Goal: Information Seeking & Learning: Understand process/instructions

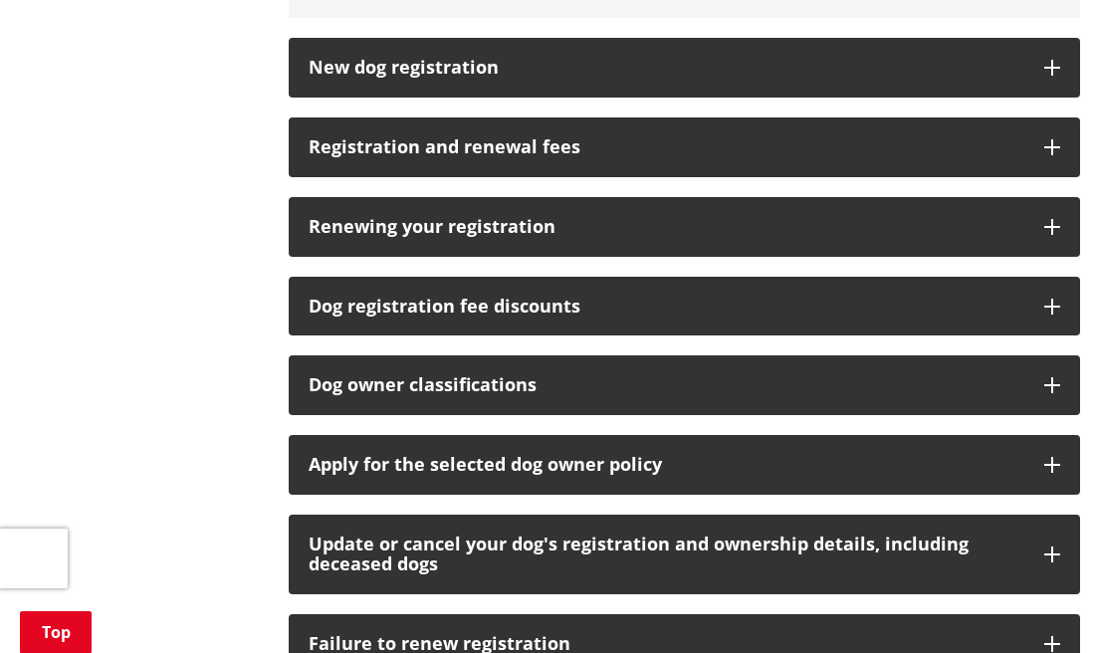
scroll to position [1207, 0]
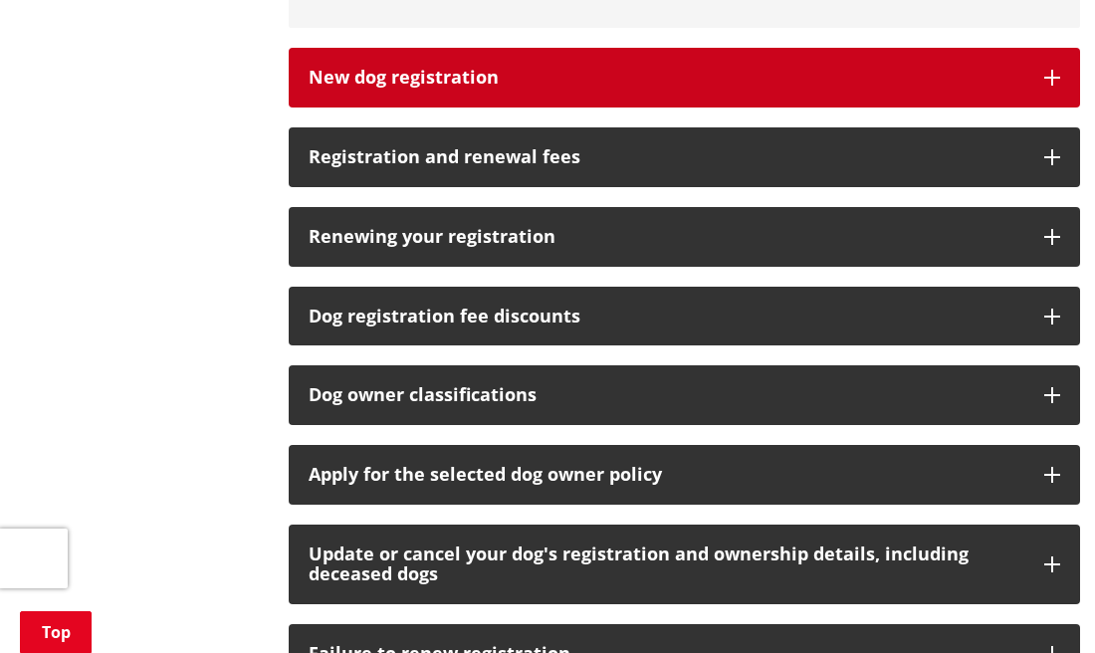
click at [416, 65] on button "New dog registration" at bounding box center [685, 78] width 792 height 60
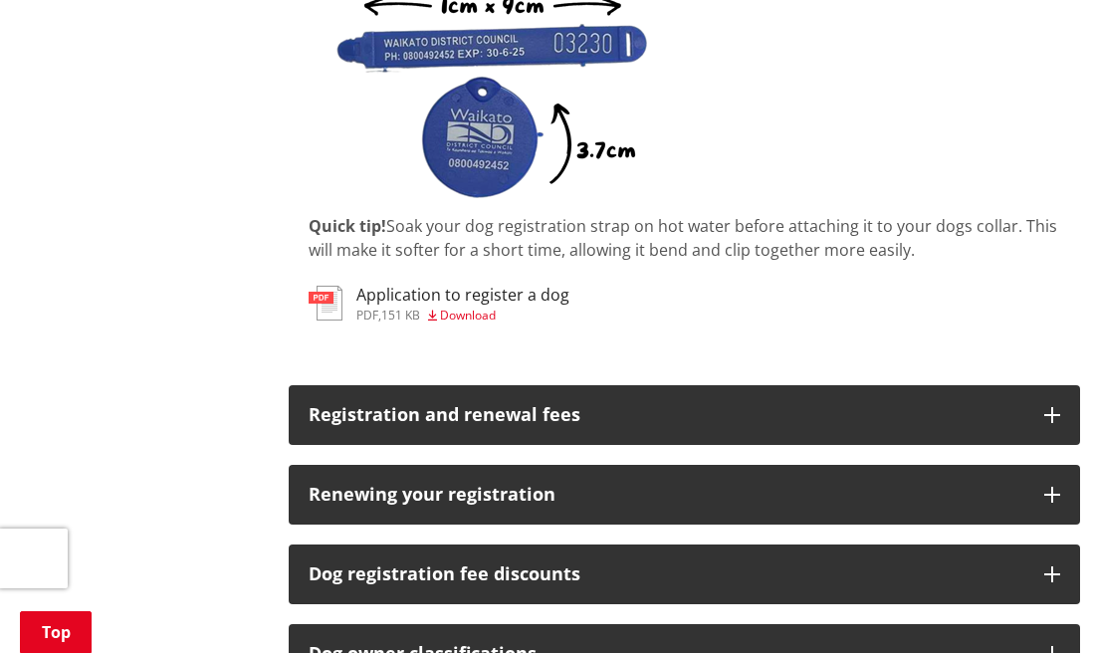
scroll to position [1618, 0]
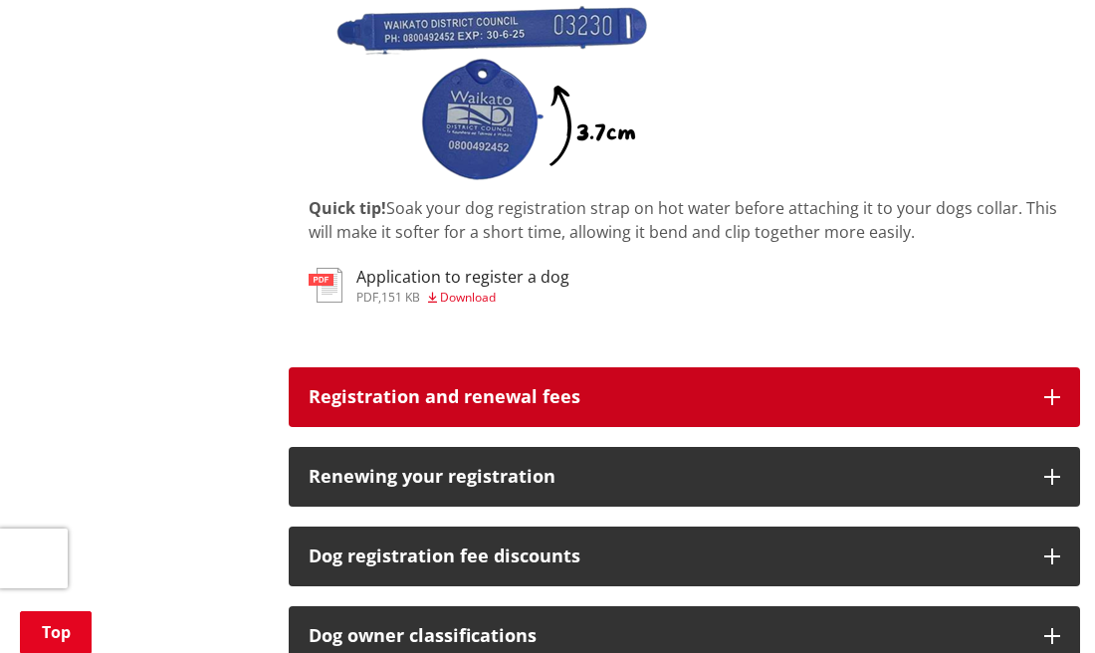
click at [395, 383] on button "Registration and renewal fees" at bounding box center [685, 397] width 792 height 60
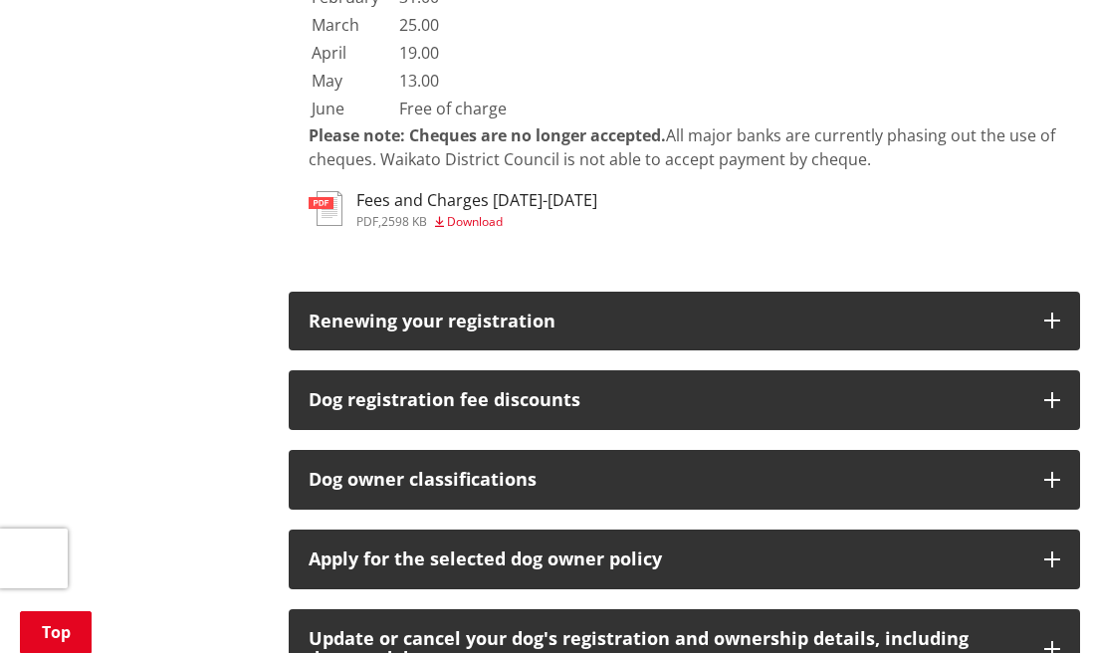
scroll to position [4675, 0]
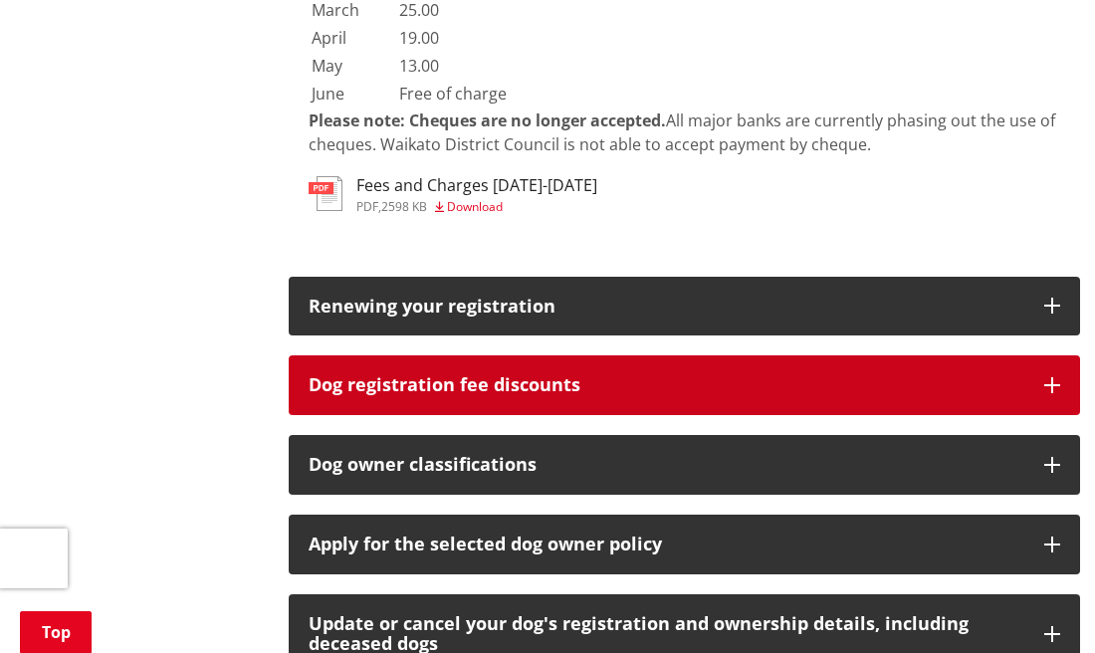
click at [354, 375] on h3 "Dog registration fee discounts" at bounding box center [667, 385] width 716 height 20
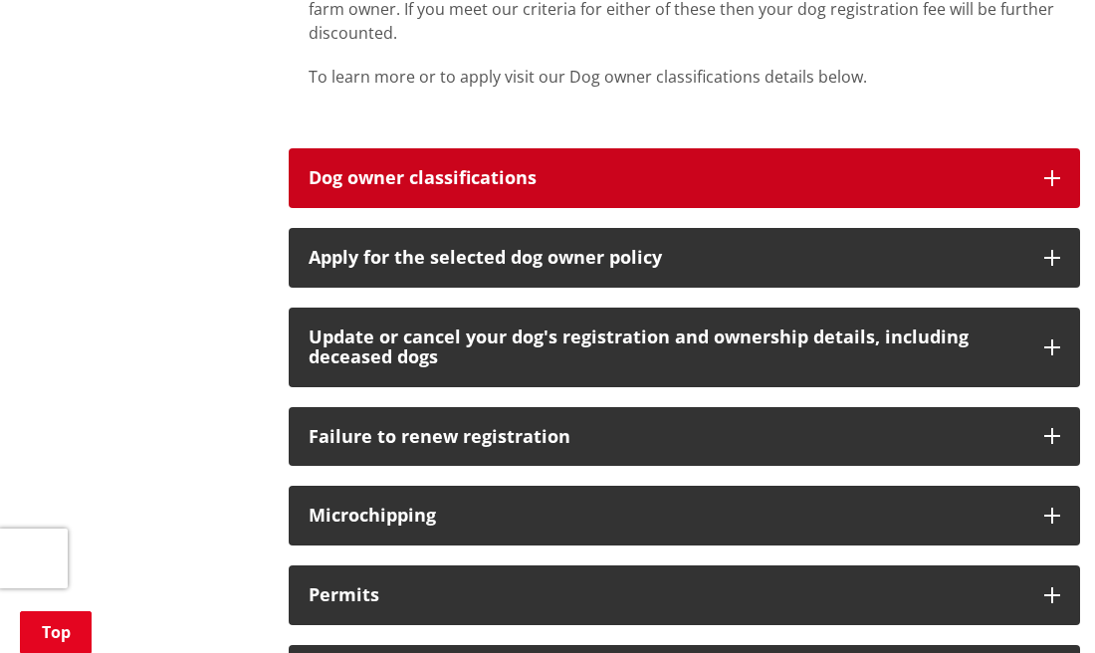
scroll to position [5628, 0]
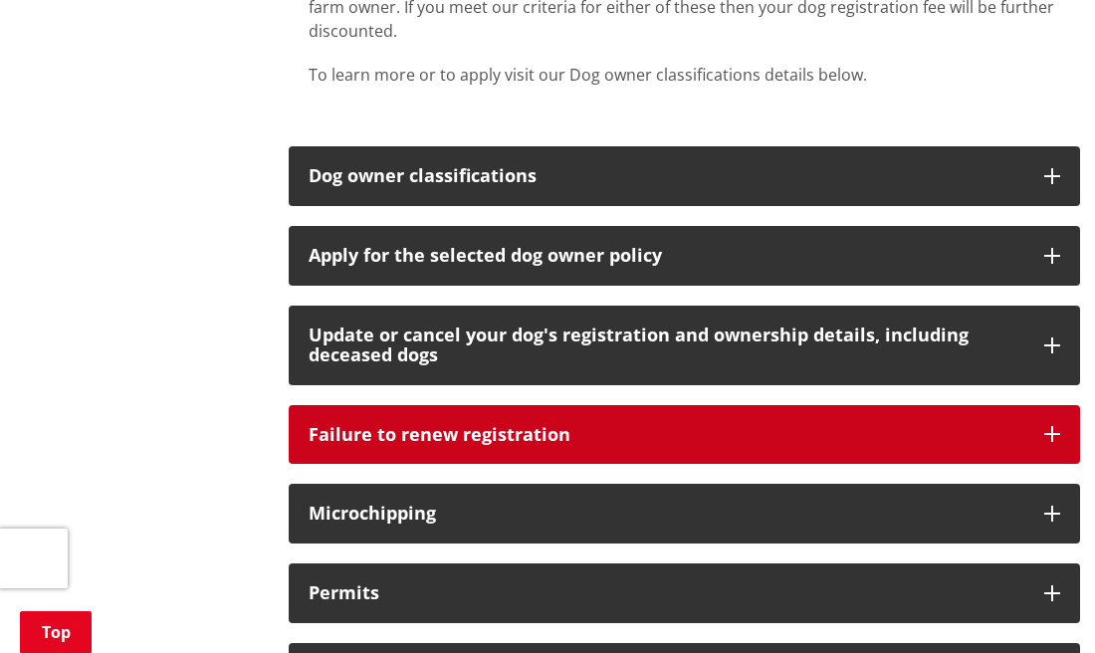
click at [460, 405] on button "Failure to renew registration" at bounding box center [685, 435] width 792 height 60
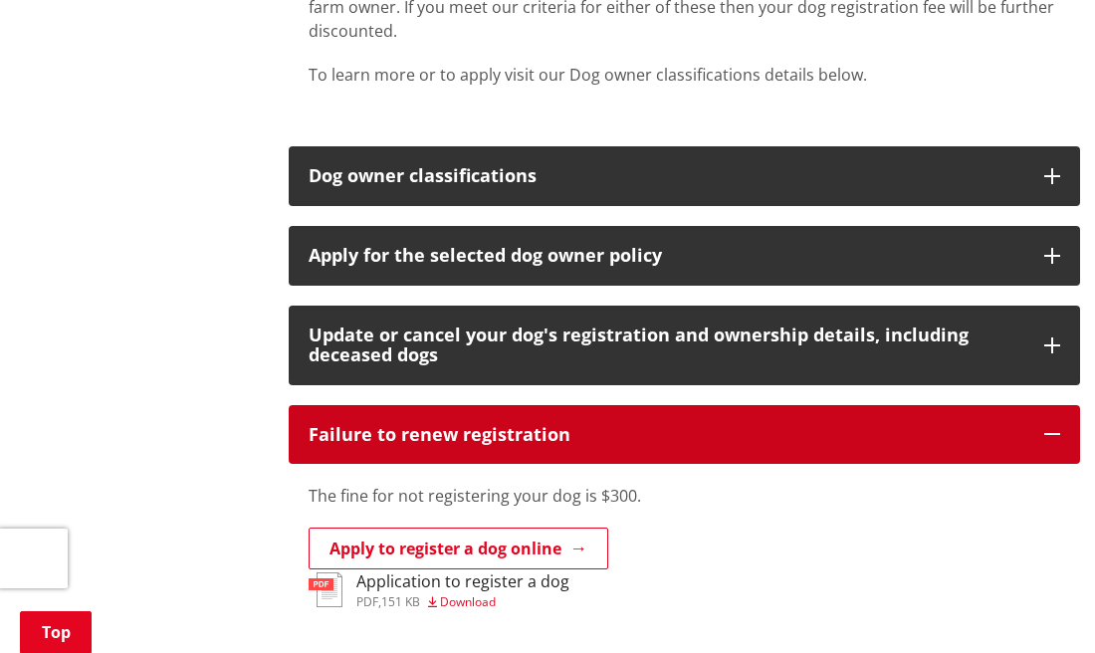
click at [463, 425] on h3 "Failure to renew registration" at bounding box center [667, 435] width 716 height 20
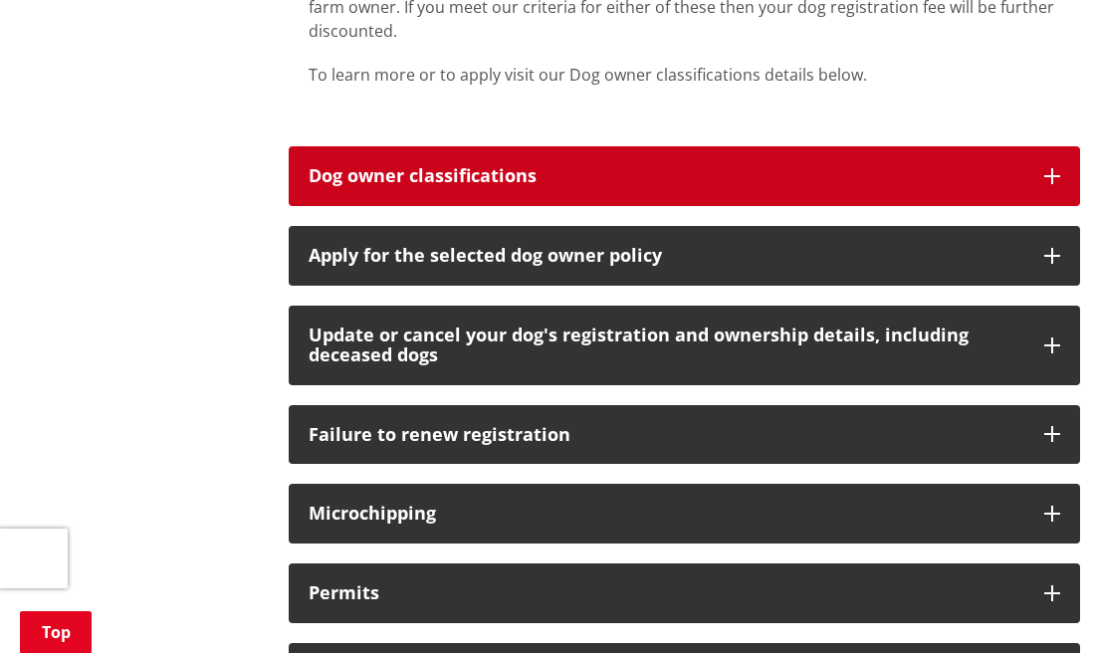
click at [485, 146] on button "Dog owner classifications" at bounding box center [685, 176] width 792 height 60
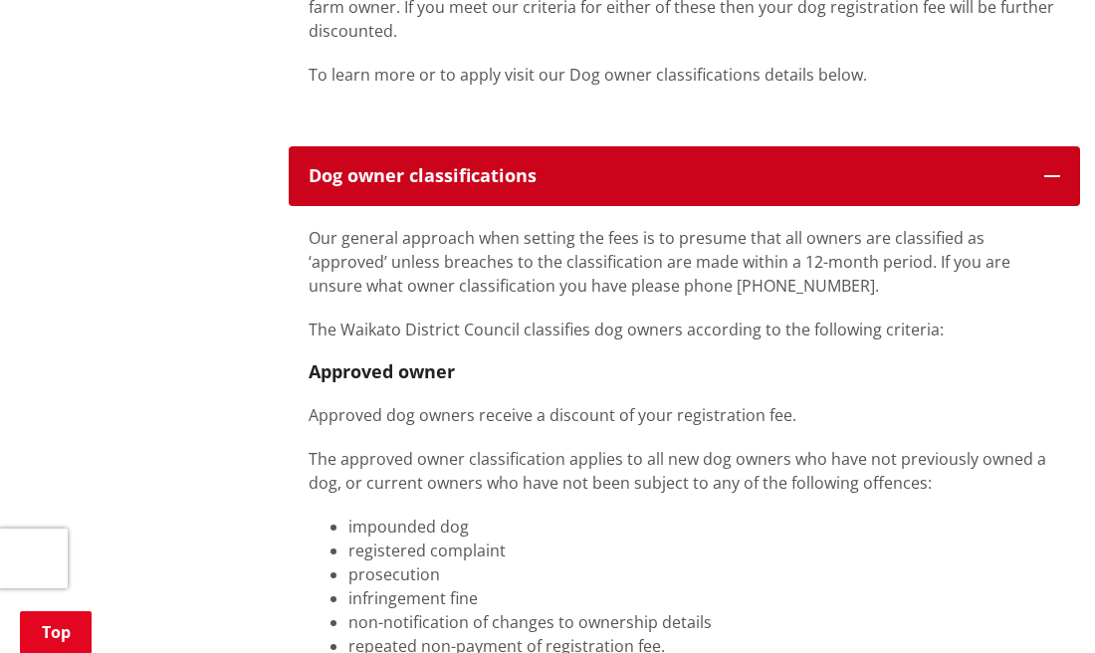
click at [486, 166] on h3 "Dog owner classifications" at bounding box center [667, 176] width 716 height 20
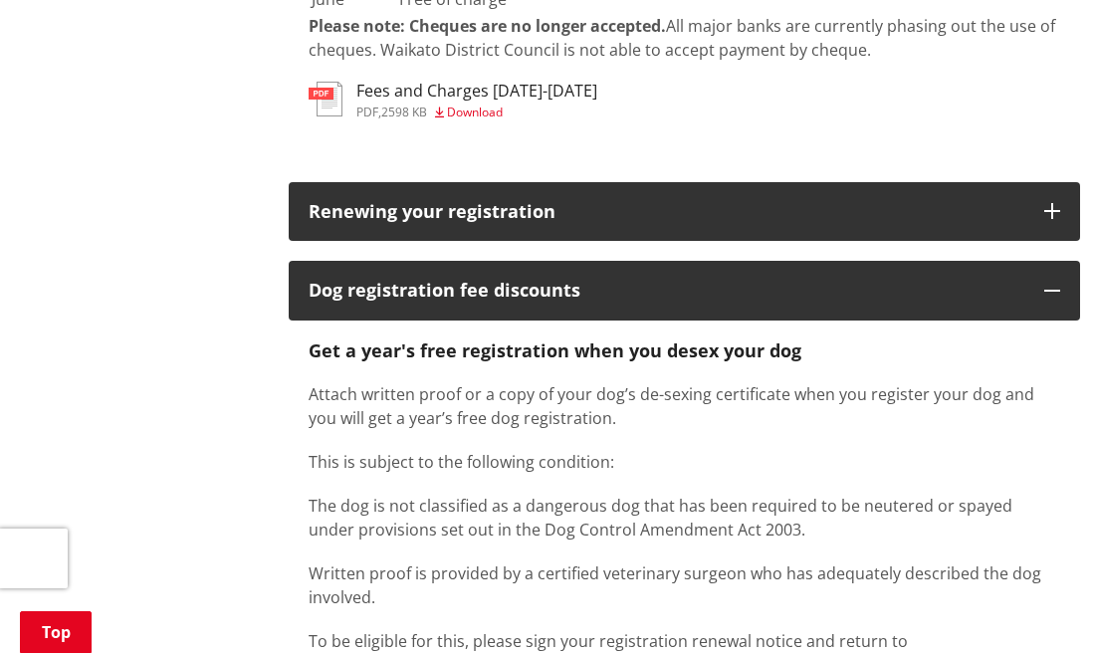
scroll to position [4771, 0]
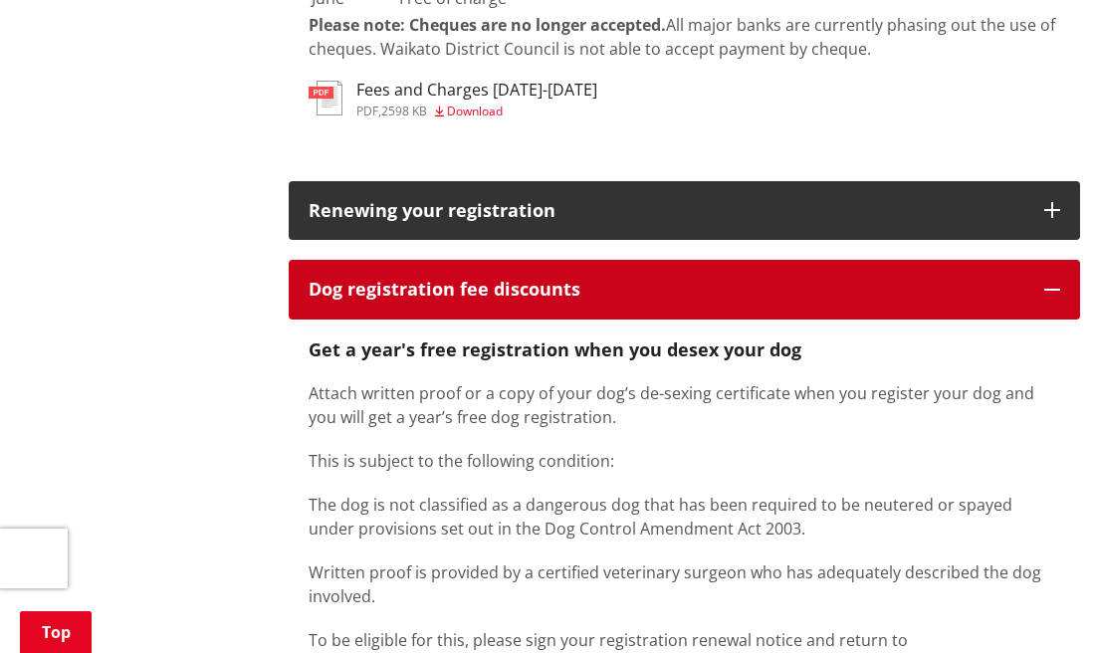
click at [686, 260] on button "Dog registration fee discounts" at bounding box center [685, 290] width 792 height 60
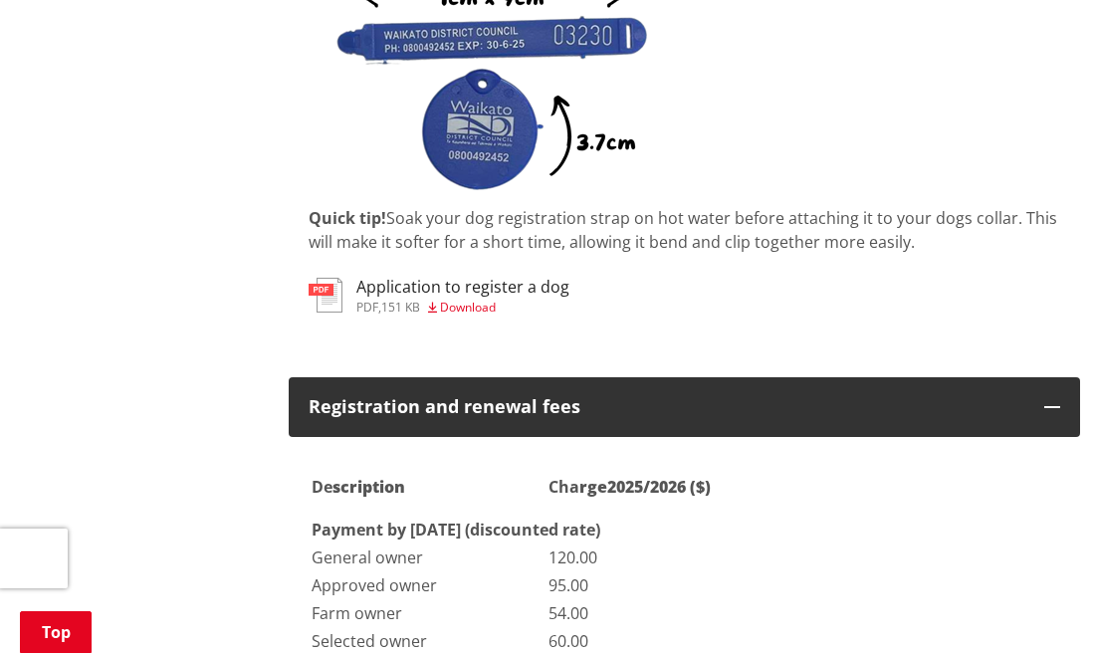
scroll to position [1611, 0]
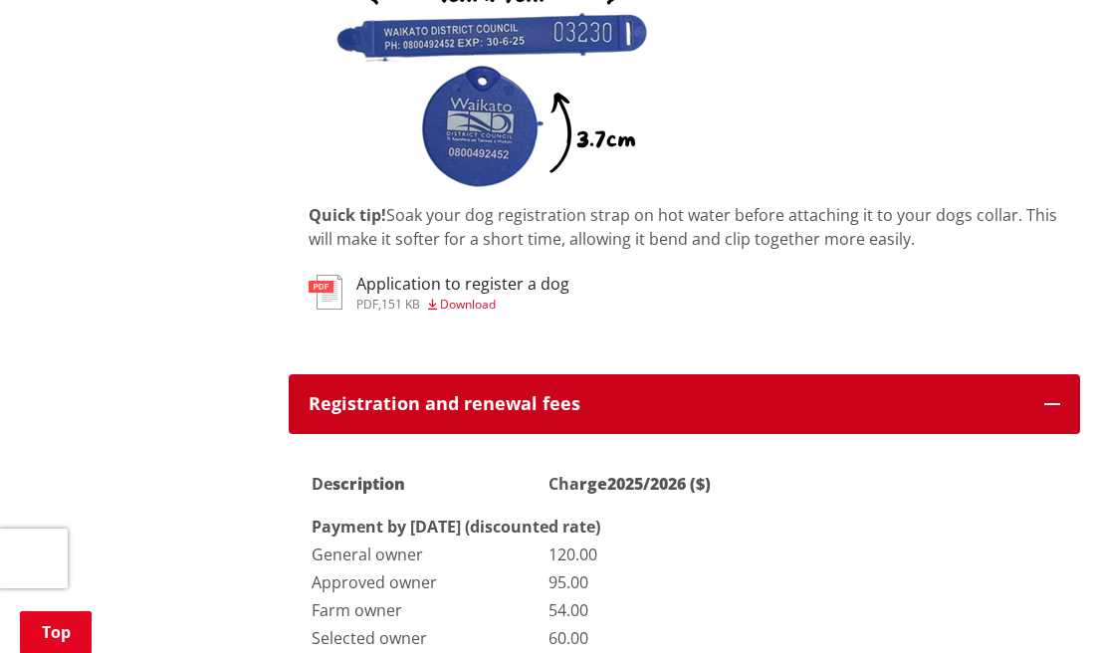
click at [1046, 401] on icon "button" at bounding box center [1053, 404] width 16 height 16
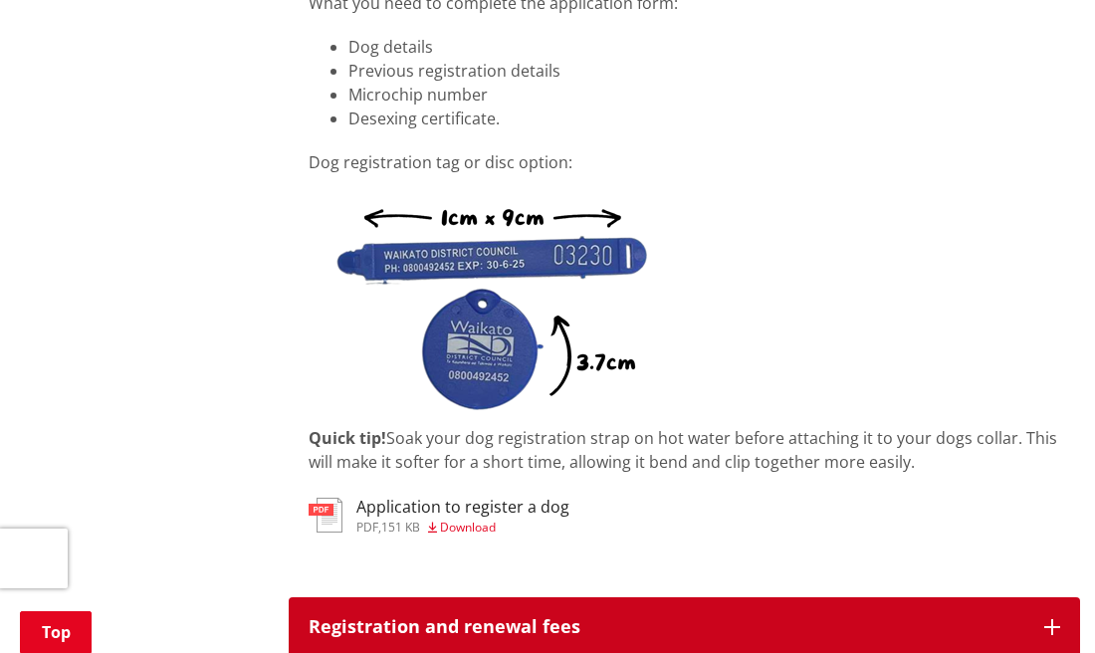
scroll to position [1443, 0]
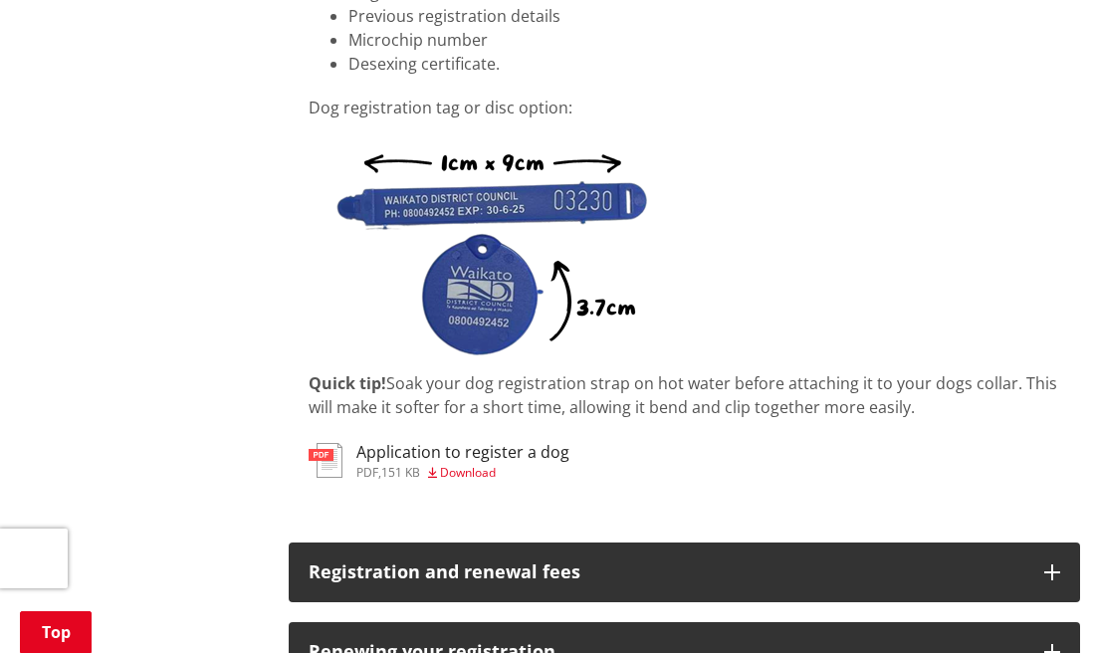
click at [824, 217] on div "Apply to register a dog online What you need to complete the application form: …" at bounding box center [685, 197] width 792 height 651
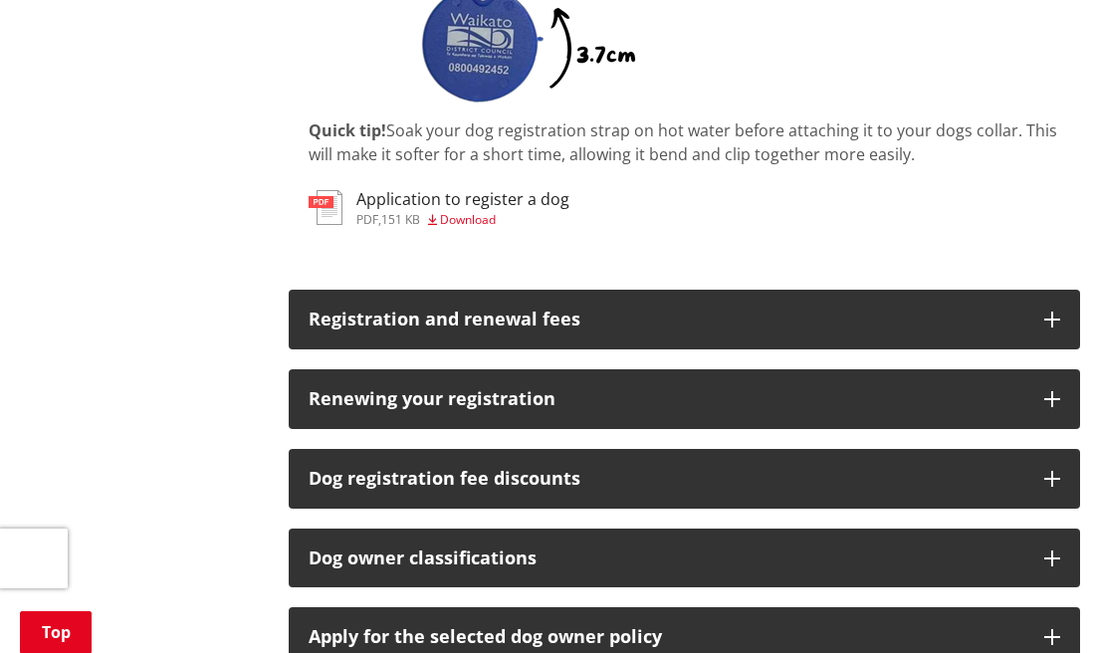
scroll to position [1697, 0]
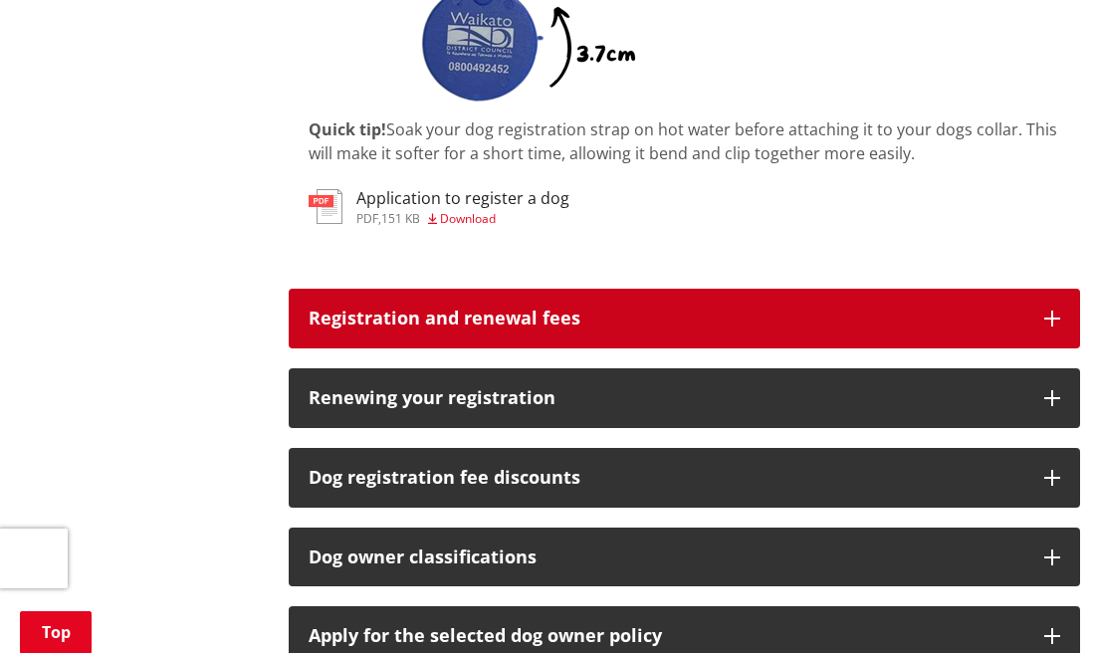
click at [659, 335] on button "Registration and renewal fees" at bounding box center [685, 319] width 792 height 60
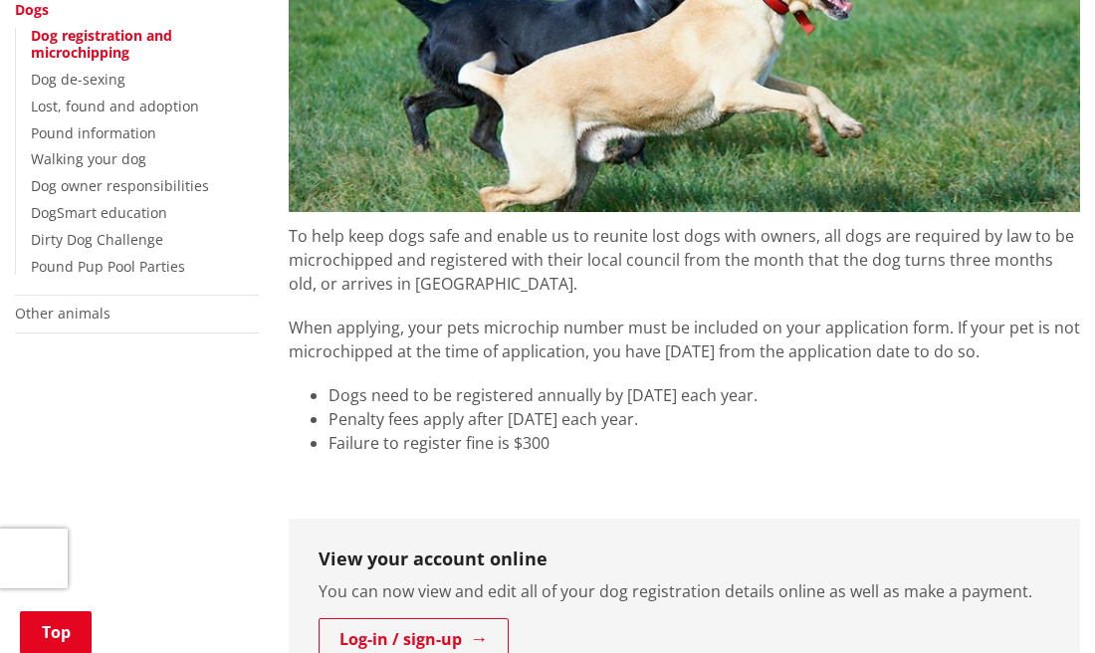
scroll to position [849, 0]
